Goal: Check status: Check status

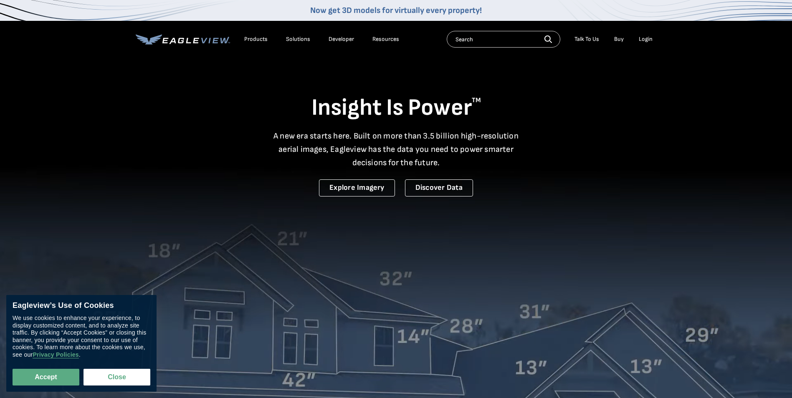
click at [646, 38] on div "Login" at bounding box center [646, 39] width 14 height 8
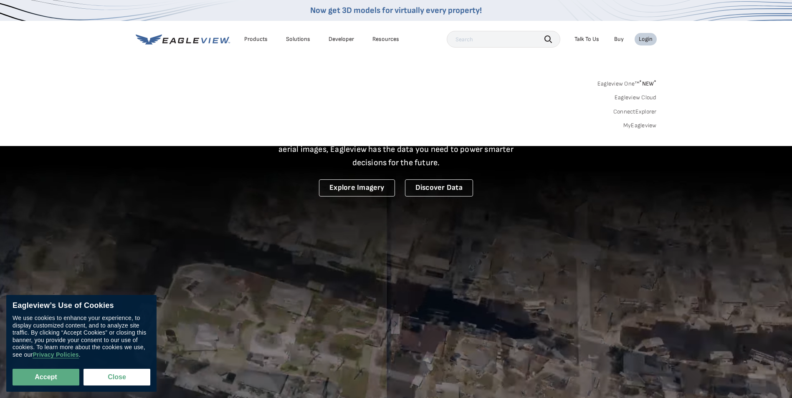
click at [639, 126] on link "MyEagleview" at bounding box center [639, 126] width 33 height 8
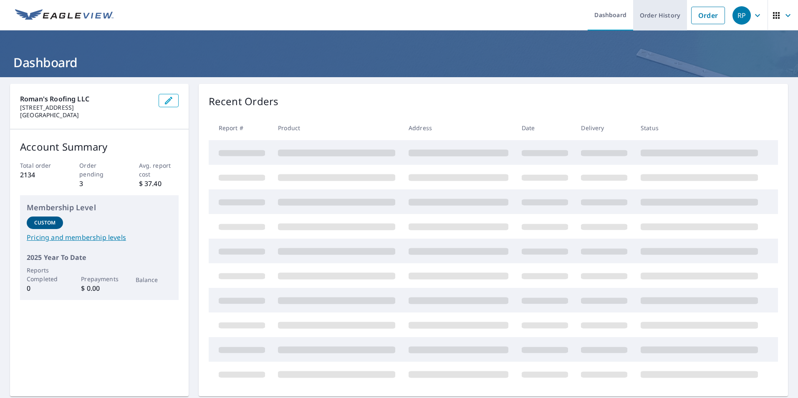
click at [645, 16] on link "Order History" at bounding box center [660, 15] width 54 height 30
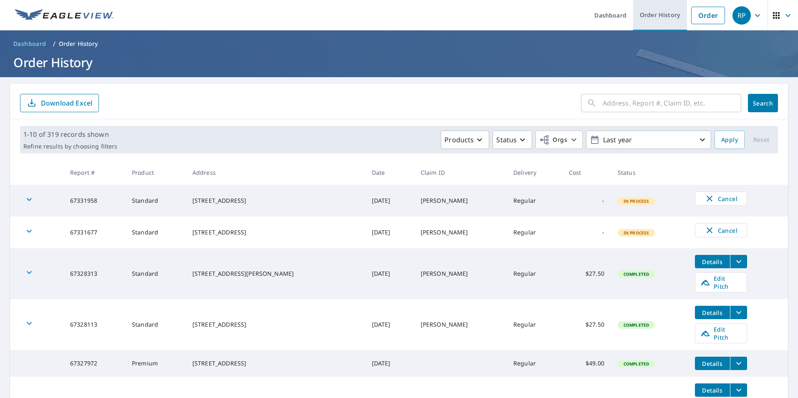
click at [656, 14] on link "Order History" at bounding box center [660, 15] width 54 height 30
